Goal: Information Seeking & Learning: Check status

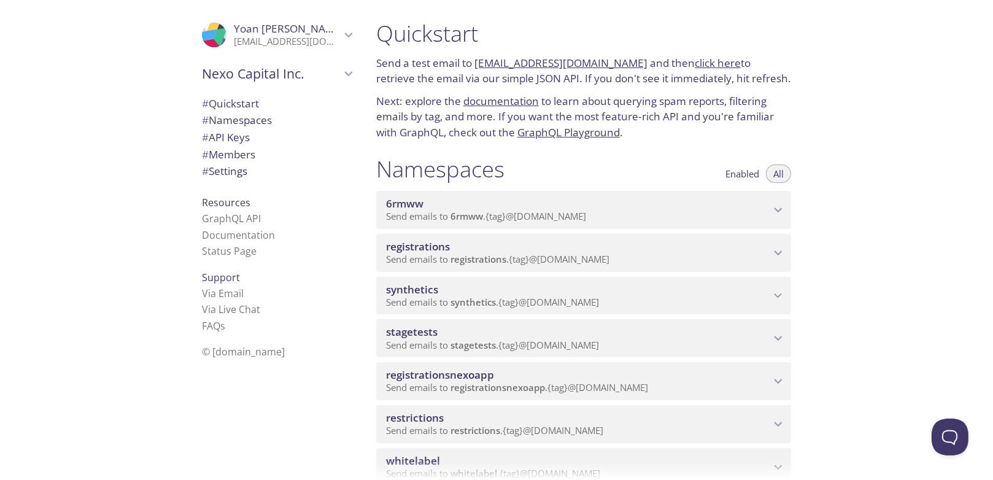
click at [444, 342] on span "Send emails to stagetests . {tag} @inbox.testmail.app" at bounding box center [492, 345] width 213 height 12
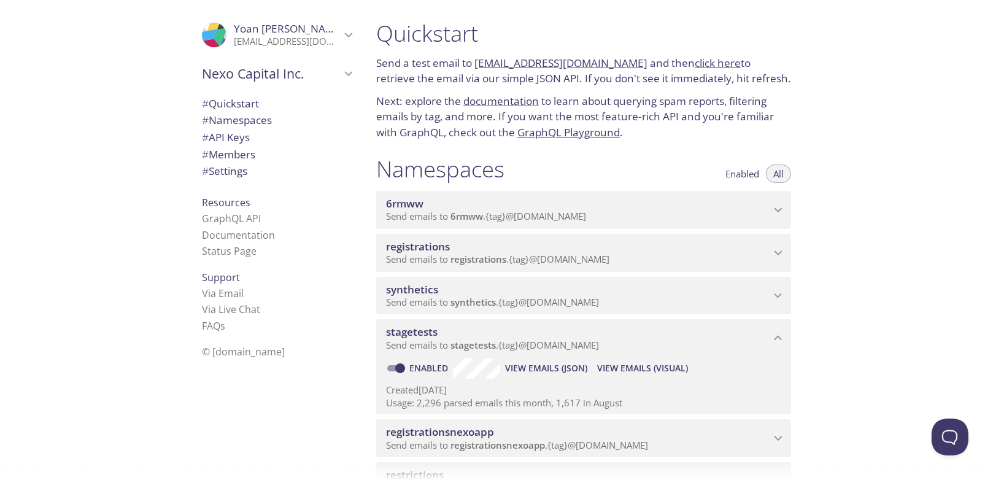
click at [649, 368] on span "View Emails (Visual)" at bounding box center [642, 368] width 91 height 15
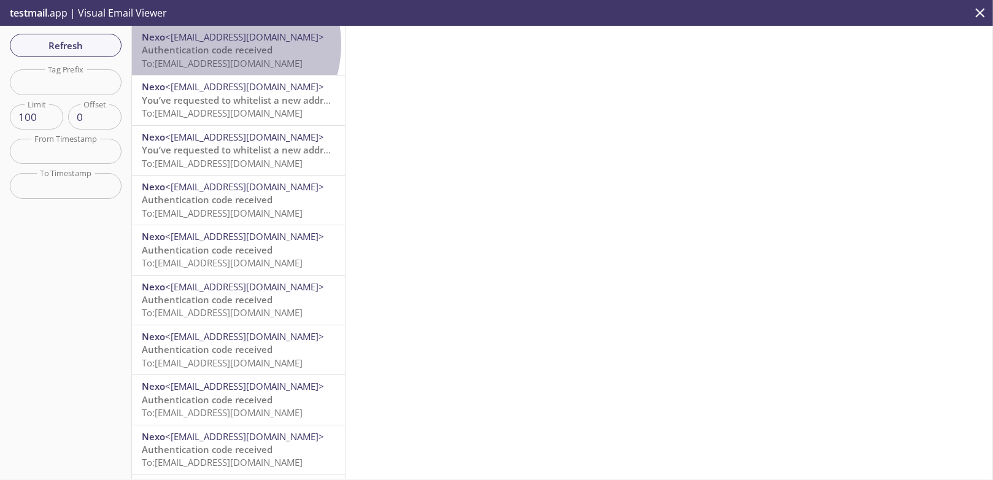
click at [221, 44] on span "Authentication code received" at bounding box center [207, 50] width 131 height 12
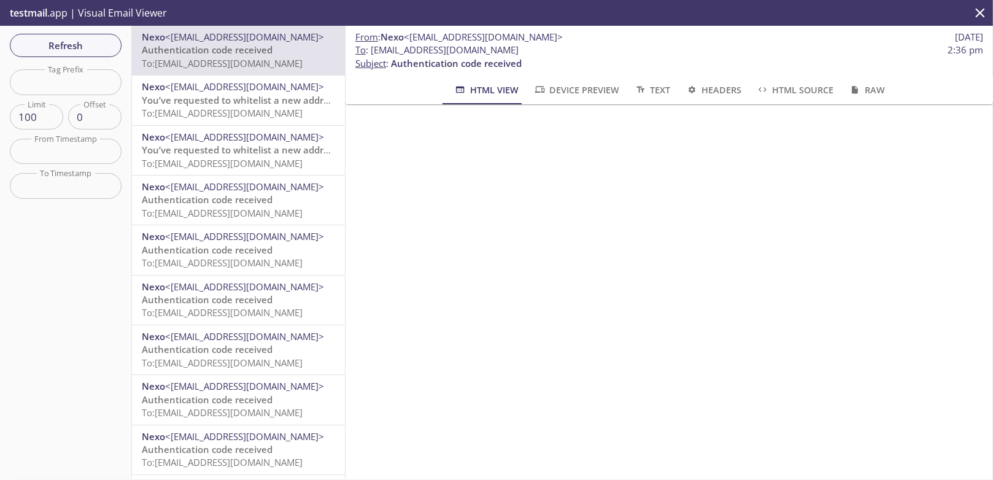
scroll to position [53, 0]
click at [237, 101] on span "You’ve requested to whitelist a new address" at bounding box center [240, 100] width 196 height 12
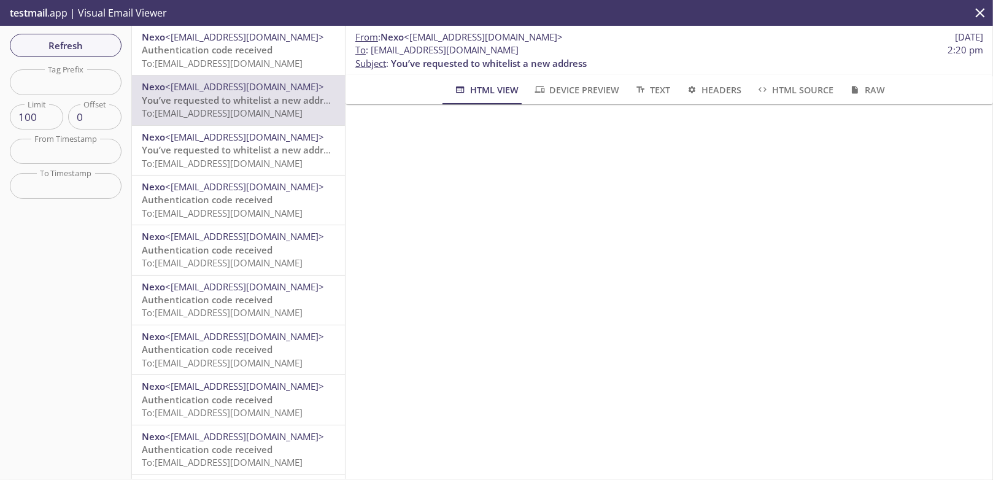
click at [225, 142] on span "<[EMAIL_ADDRESS][DOMAIN_NAME]>" at bounding box center [244, 137] width 159 height 12
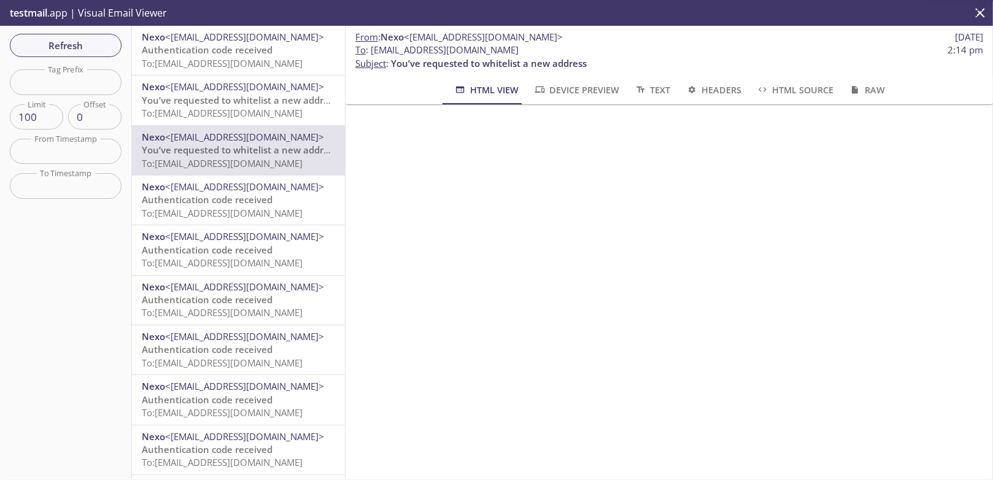
click at [241, 199] on span "Authentication code received" at bounding box center [207, 199] width 131 height 12
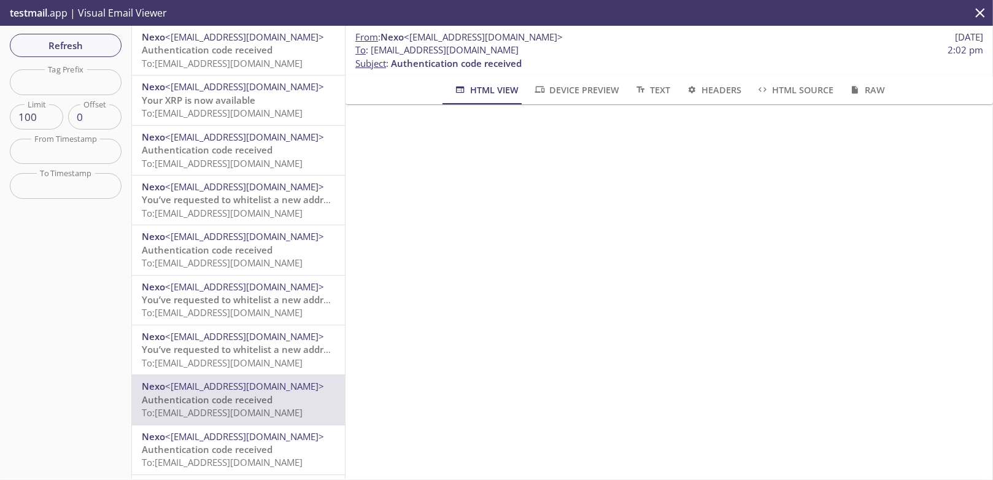
click at [200, 58] on span "To: stagetests.yoanm@inbox.testmail.app" at bounding box center [222, 63] width 161 height 12
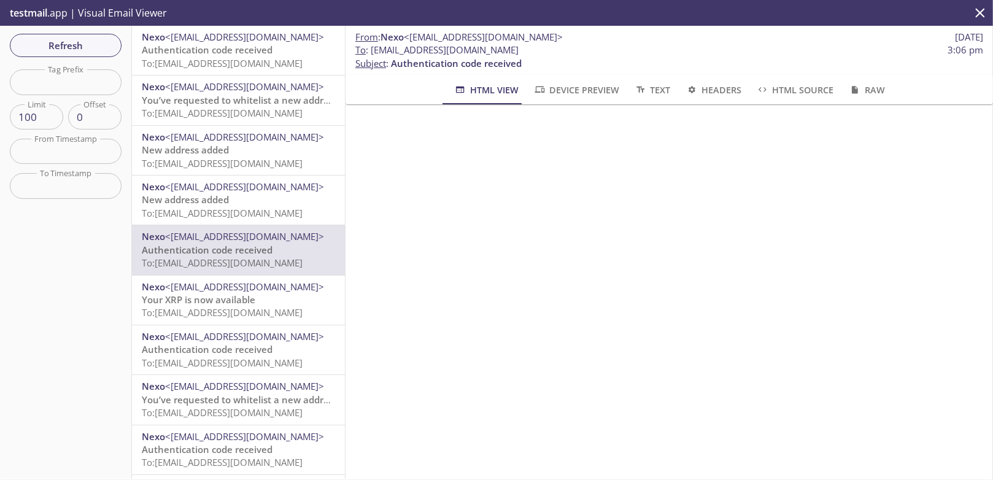
click at [234, 66] on span "To: stagetests.yoanm@inbox.testmail.app" at bounding box center [222, 63] width 161 height 12
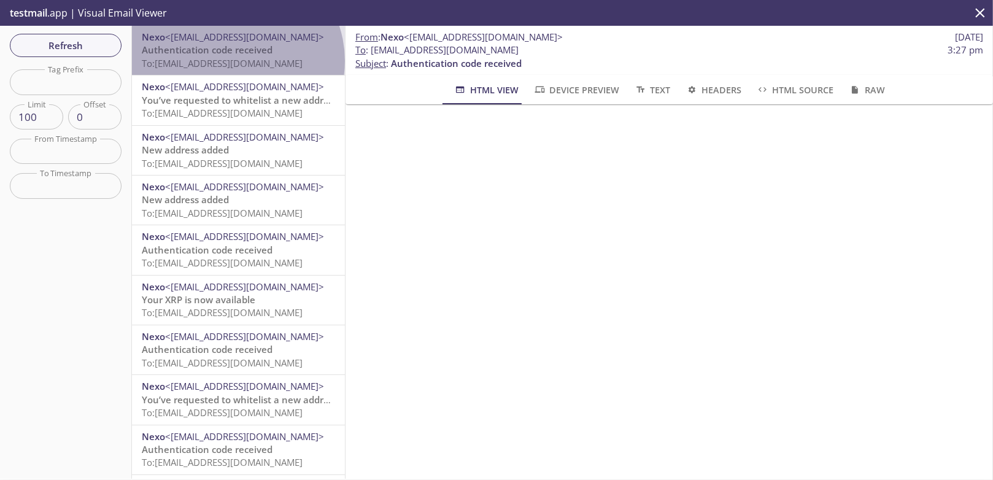
click at [235, 61] on span "To: stagetests.yoanm@inbox.testmail.app" at bounding box center [222, 63] width 161 height 12
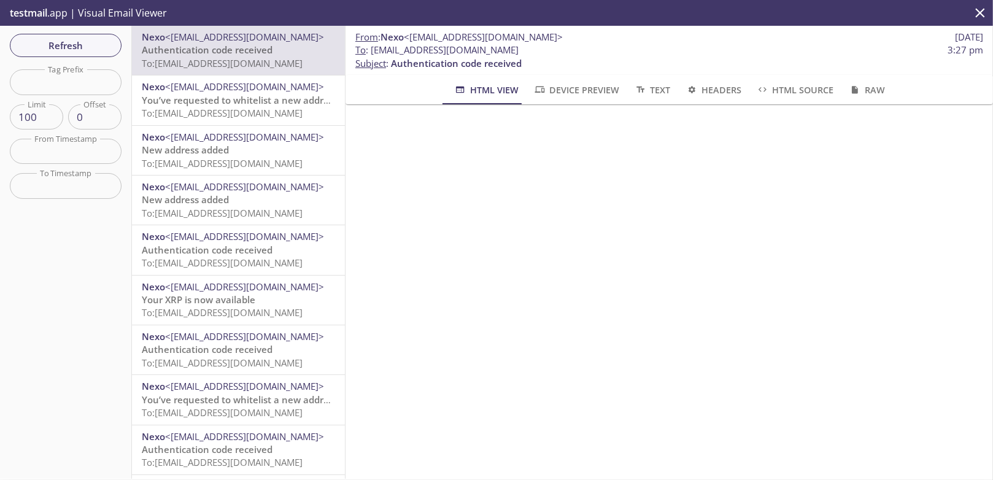
click at [248, 255] on span "Authentication code received" at bounding box center [207, 250] width 131 height 12
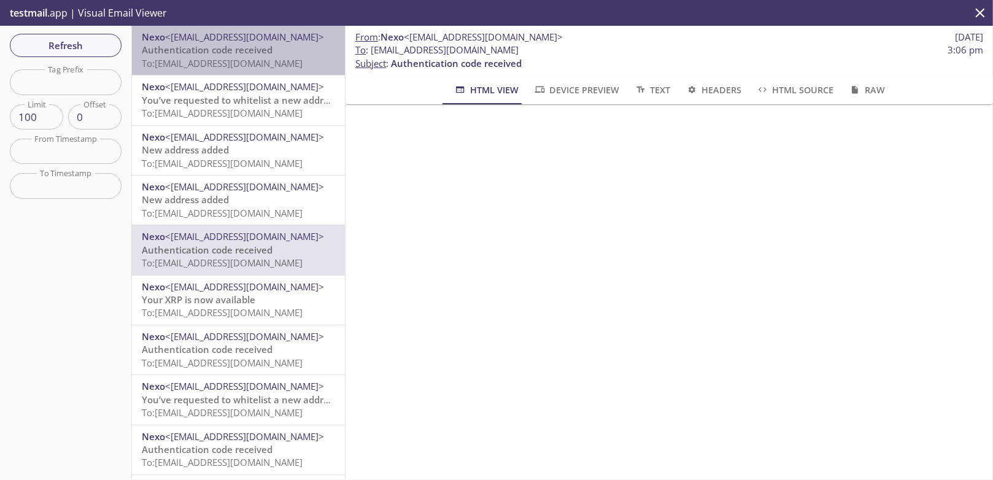
click at [239, 48] on span "Authentication code received" at bounding box center [207, 50] width 131 height 12
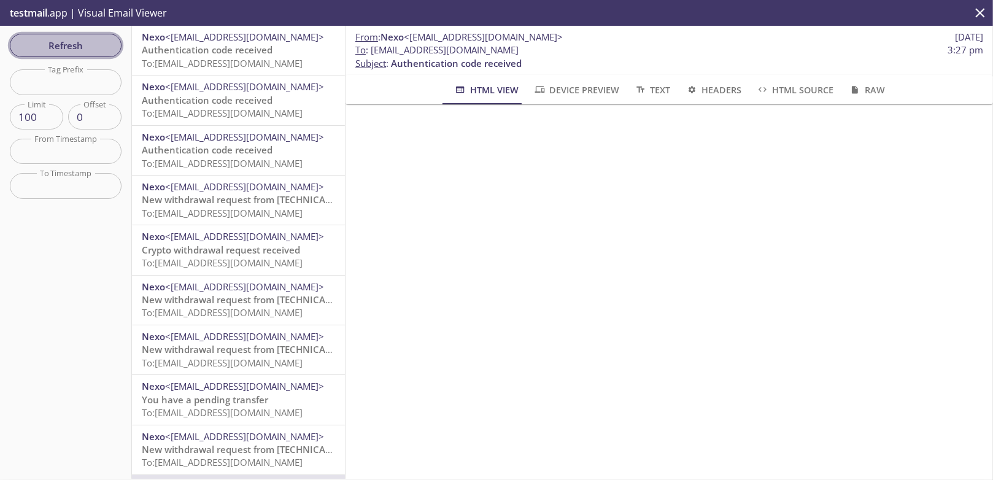
click at [81, 47] on span "Refresh" at bounding box center [66, 45] width 92 height 16
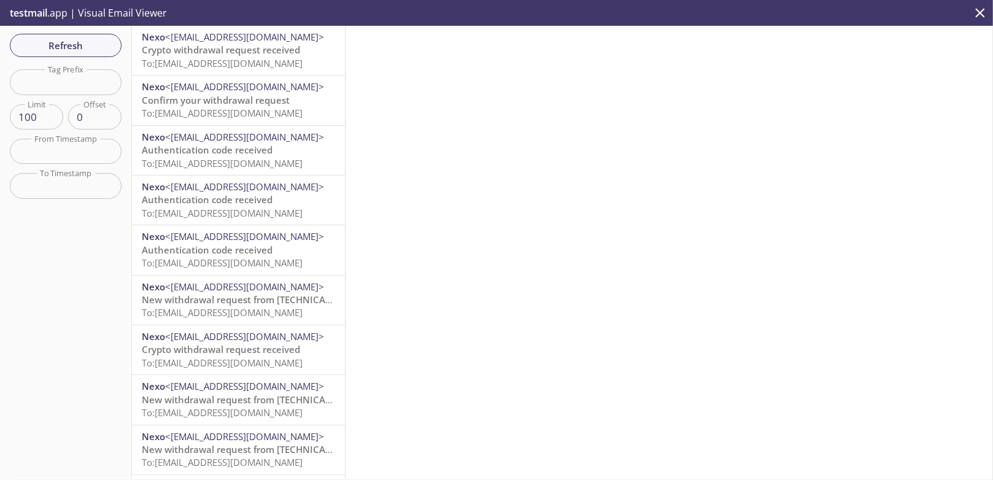
click at [210, 56] on span "Crypto withdrawal request received" at bounding box center [221, 50] width 158 height 12
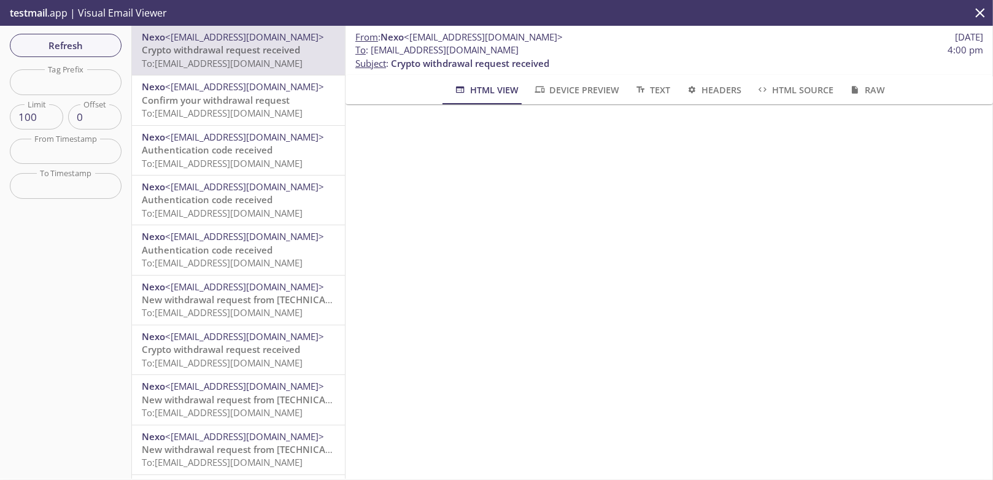
click at [248, 101] on span "Confirm your withdrawal request" at bounding box center [216, 100] width 148 height 12
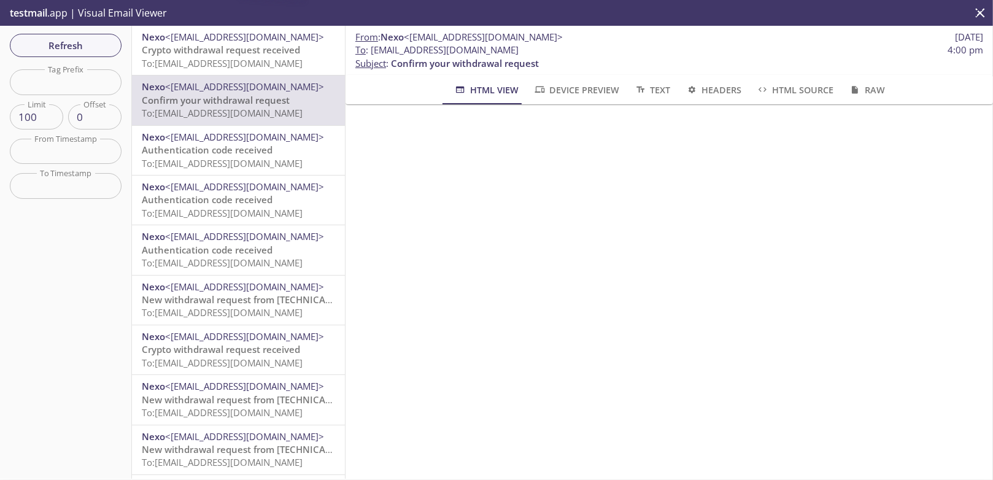
click at [226, 67] on span "To: stagetests.withdraw-crypto-internal-memo@inbox.testmail.app" at bounding box center [222, 63] width 161 height 12
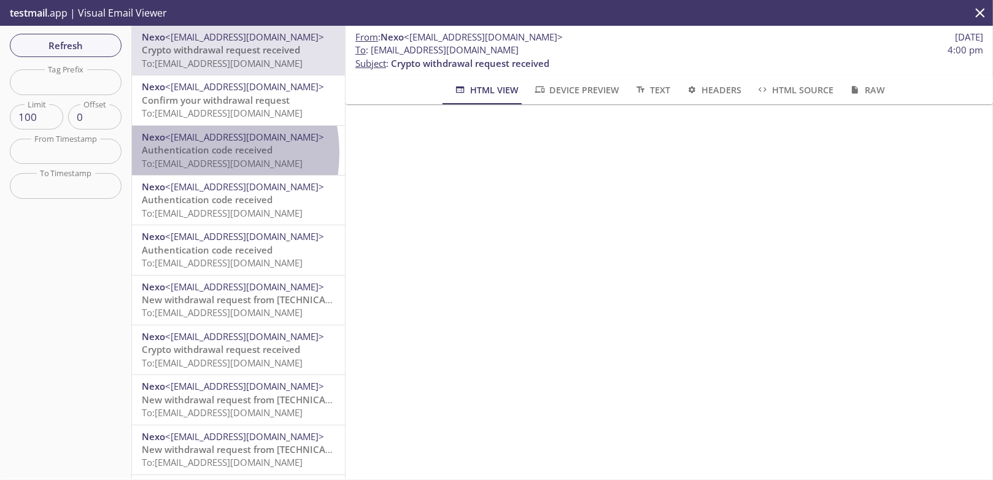
click at [185, 153] on span "Authentication code received" at bounding box center [207, 150] width 131 height 12
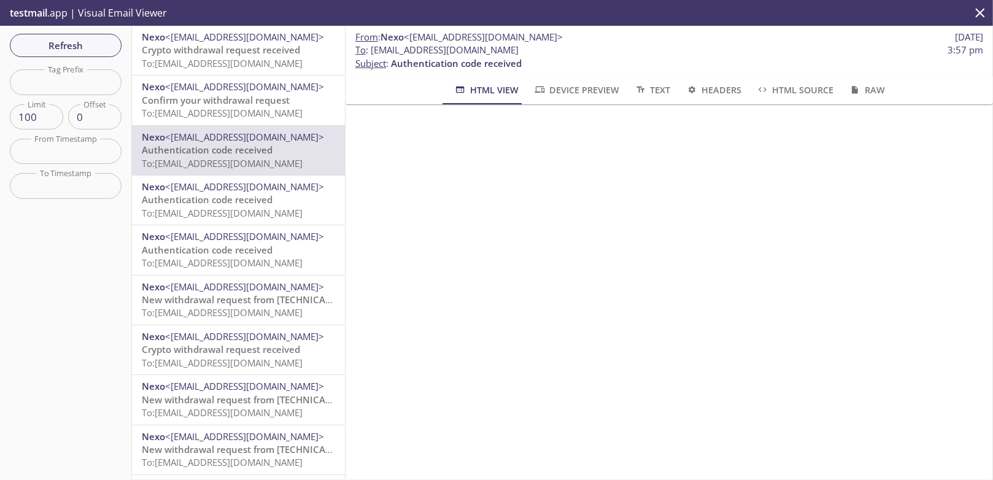
click at [291, 202] on p "Authentication code received To: stagetests.yoanm@inbox.testmail.app" at bounding box center [238, 206] width 193 height 26
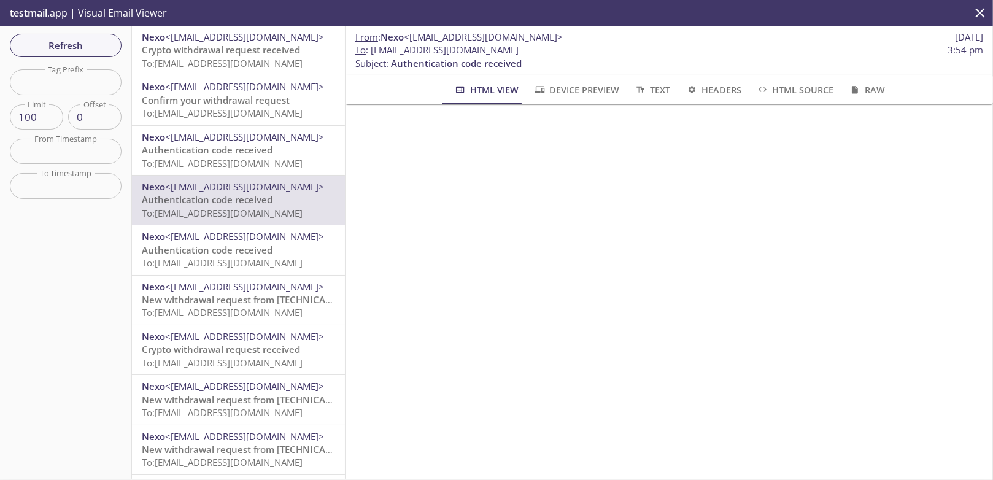
click at [277, 143] on span "Nexo <stg-noreply@nexo.com>" at bounding box center [238, 137] width 193 height 13
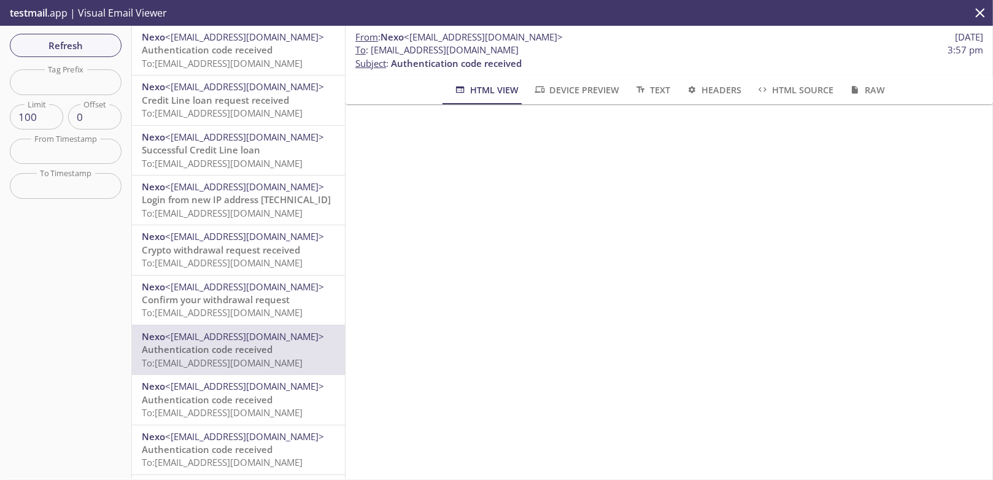
click at [226, 47] on span "Authentication code received" at bounding box center [207, 50] width 131 height 12
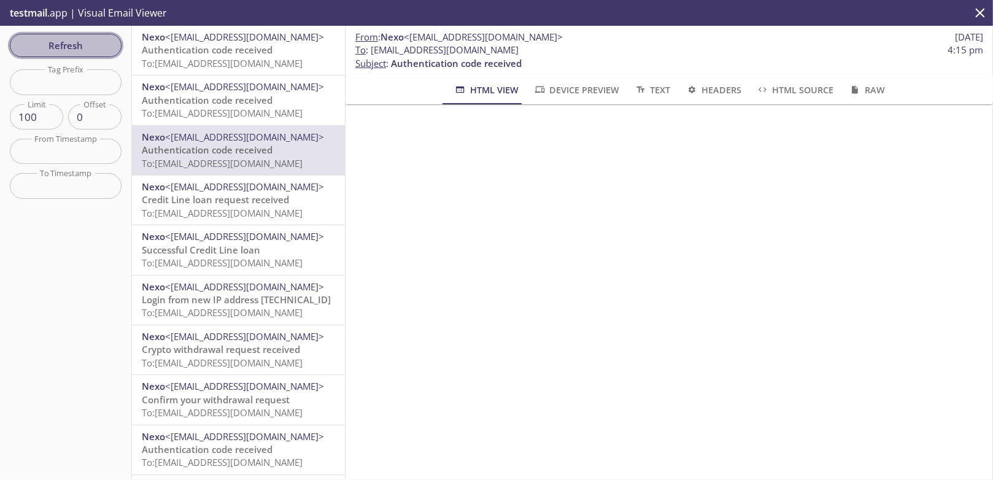
click at [75, 44] on span "Refresh" at bounding box center [66, 45] width 92 height 16
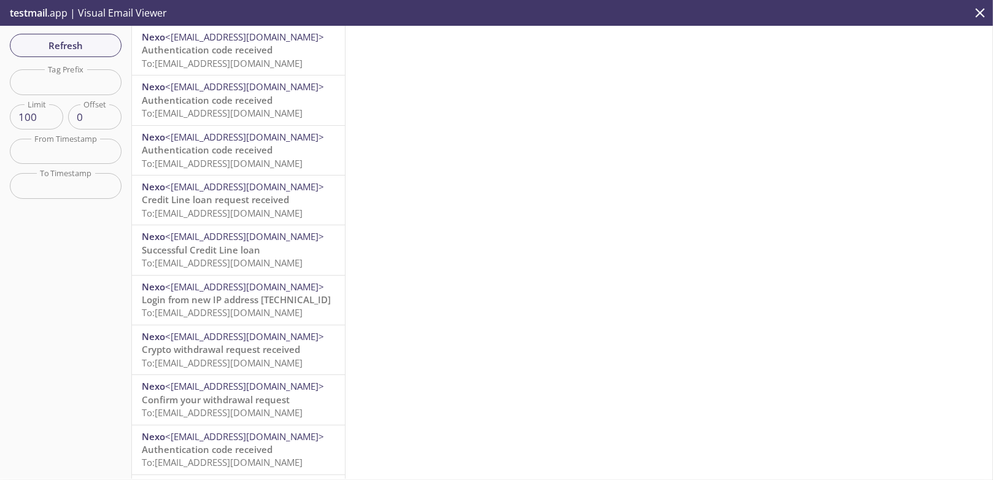
click at [228, 47] on span "Authentication code received" at bounding box center [207, 50] width 131 height 12
